Goal: Task Accomplishment & Management: Manage account settings

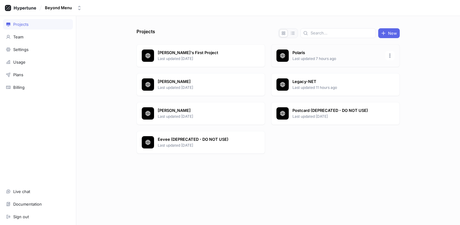
click at [308, 54] on p "Polaris" at bounding box center [337, 53] width 89 height 6
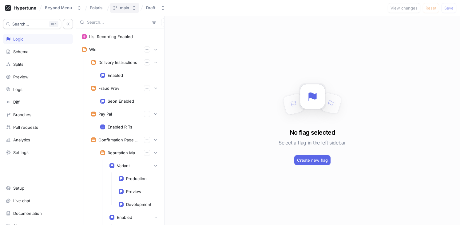
click at [136, 6] on icon "button" at bounding box center [134, 8] width 5 height 5
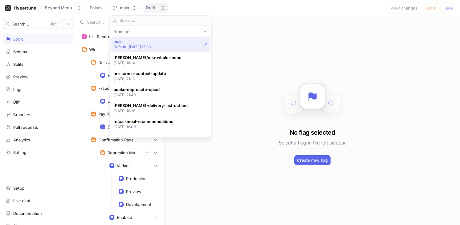
click at [162, 8] on icon "button" at bounding box center [163, 8] width 5 height 5
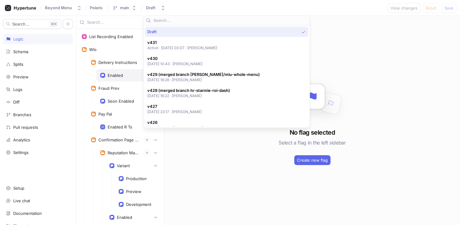
click at [117, 73] on div "Enabled" at bounding box center [115, 75] width 15 height 5
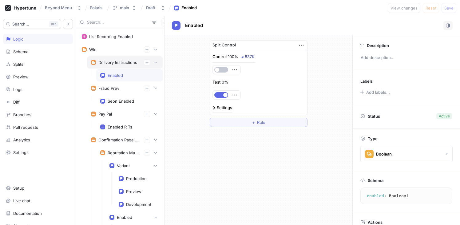
click at [115, 66] on div "Delivery Instructions" at bounding box center [125, 62] width 76 height 12
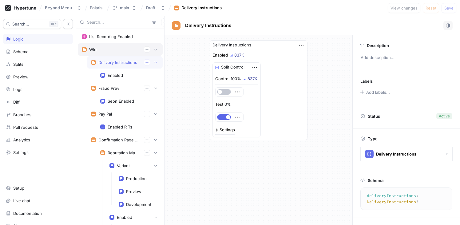
click at [110, 52] on div "Wlo" at bounding box center [120, 49] width 77 height 6
type textarea "wlo(wloContext: WloContext!): Wlo!"
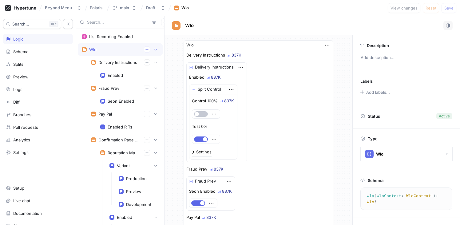
scroll to position [14, 0]
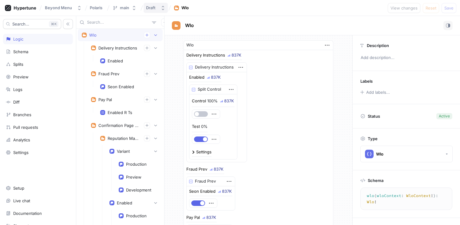
click at [161, 10] on icon "button" at bounding box center [163, 8] width 5 height 5
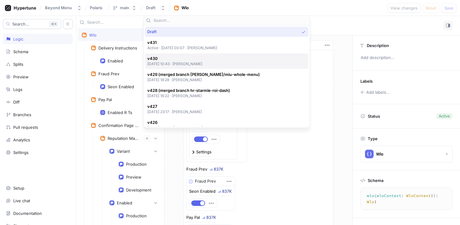
click at [202, 62] on p "[DATE] 10:43 ‧ [PERSON_NAME]" at bounding box center [174, 63] width 55 height 5
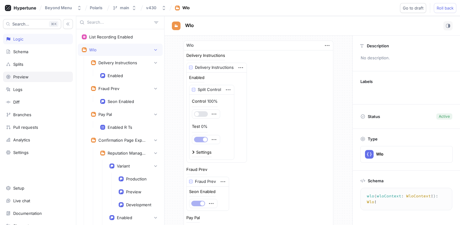
scroll to position [14, 0]
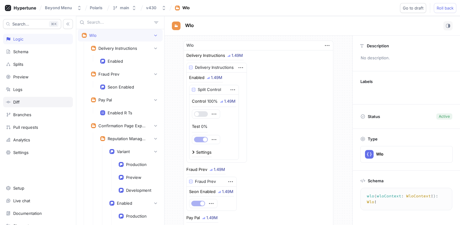
click at [22, 99] on div "Diff" at bounding box center [38, 102] width 70 height 10
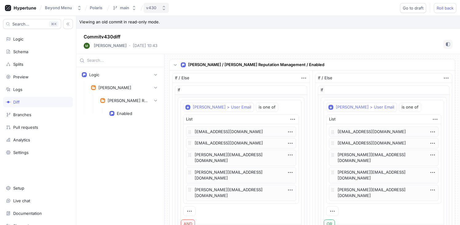
click at [160, 7] on button "v430" at bounding box center [156, 8] width 25 height 10
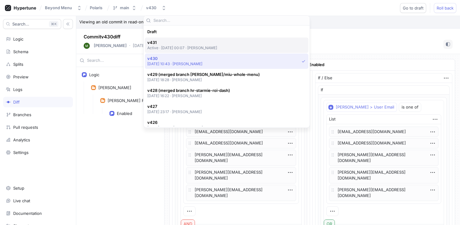
click at [201, 49] on p "Active ‧ [DATE] 00:07 ‧ [PERSON_NAME]" at bounding box center [182, 47] width 70 height 5
